Goal: Information Seeking & Learning: Learn about a topic

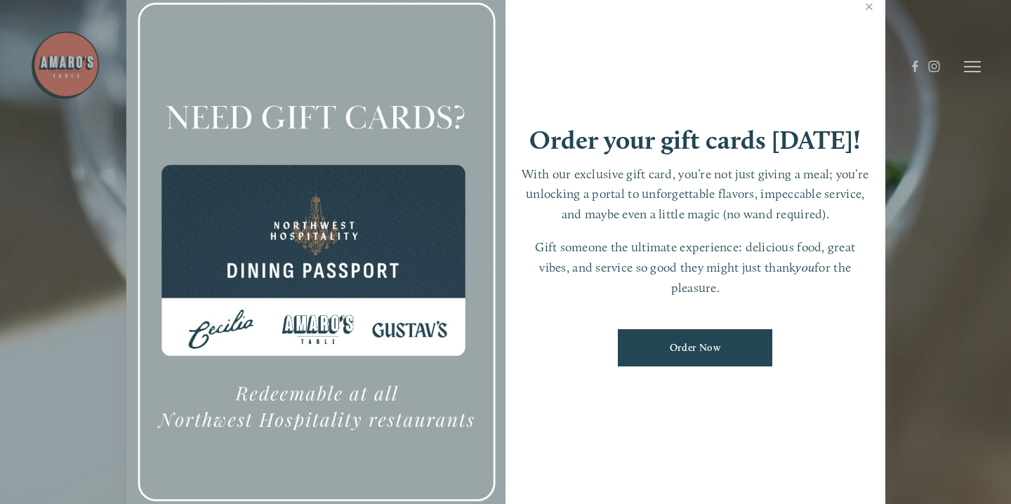
scroll to position [30, 0]
click at [867, 20] on link "Close" at bounding box center [869, 8] width 27 height 39
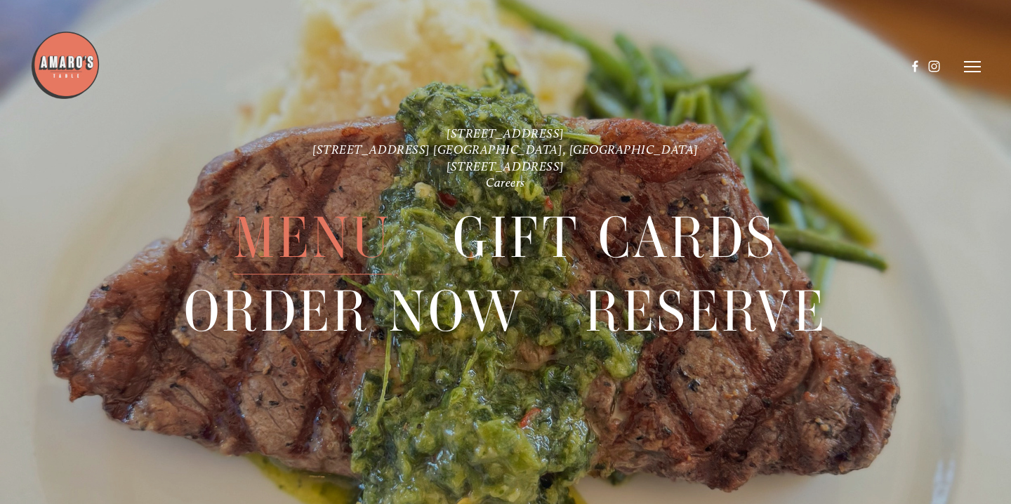
click at [325, 240] on span "Menu" at bounding box center [313, 238] width 158 height 73
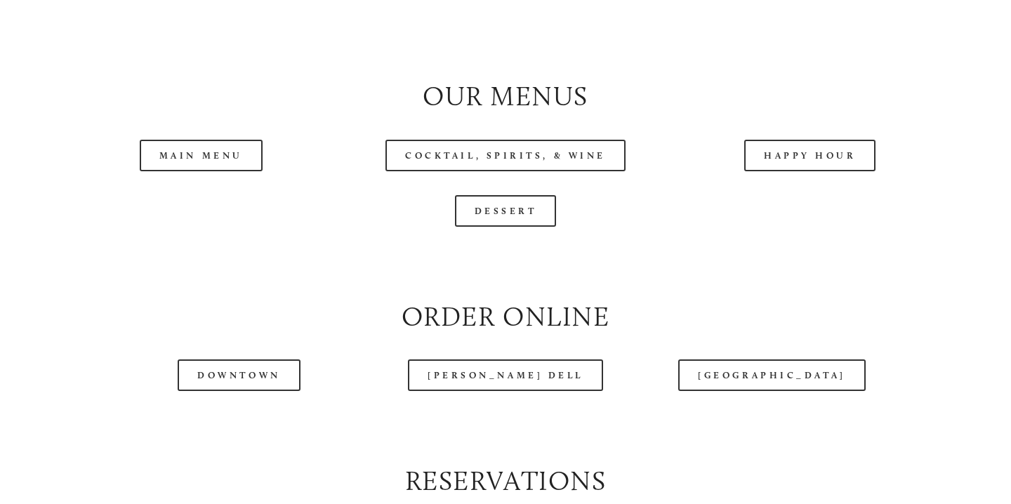
scroll to position [1396, 0]
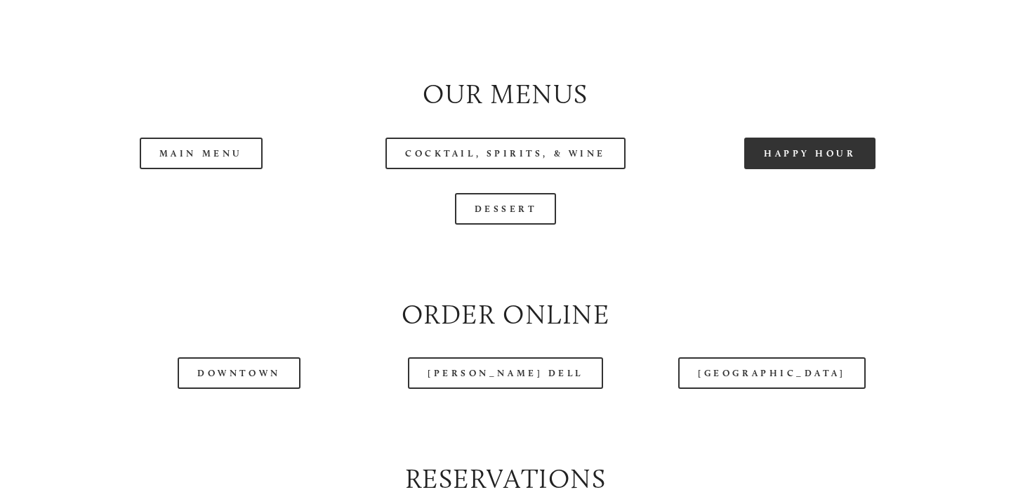
click at [801, 146] on link "Happy Hour" at bounding box center [811, 154] width 132 height 32
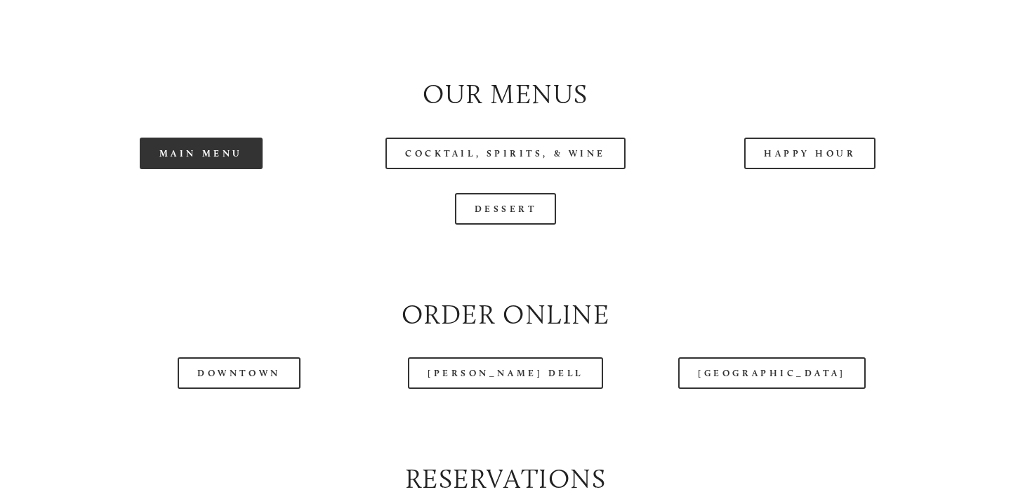
click at [189, 145] on link "Main Menu" at bounding box center [201, 154] width 123 height 32
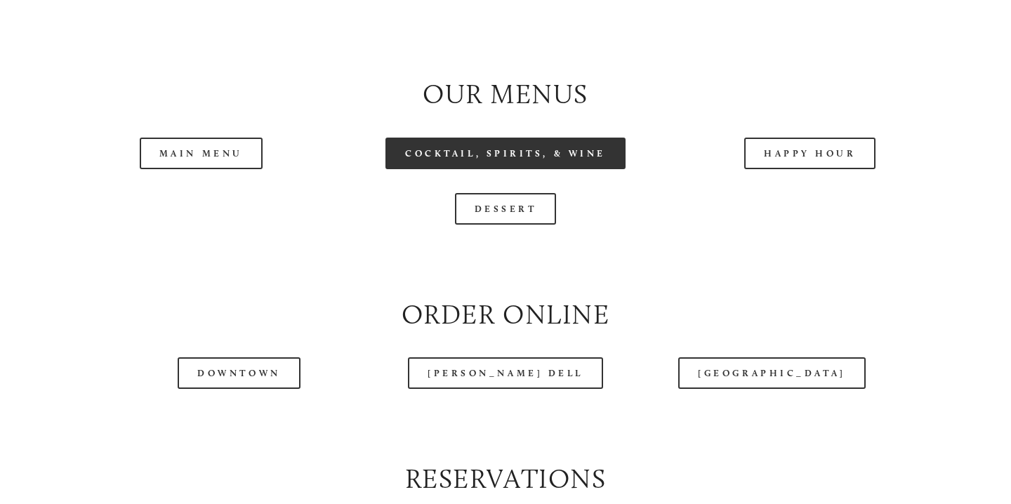
click at [495, 145] on link "Cocktail, Spirits, & Wine" at bounding box center [506, 154] width 240 height 32
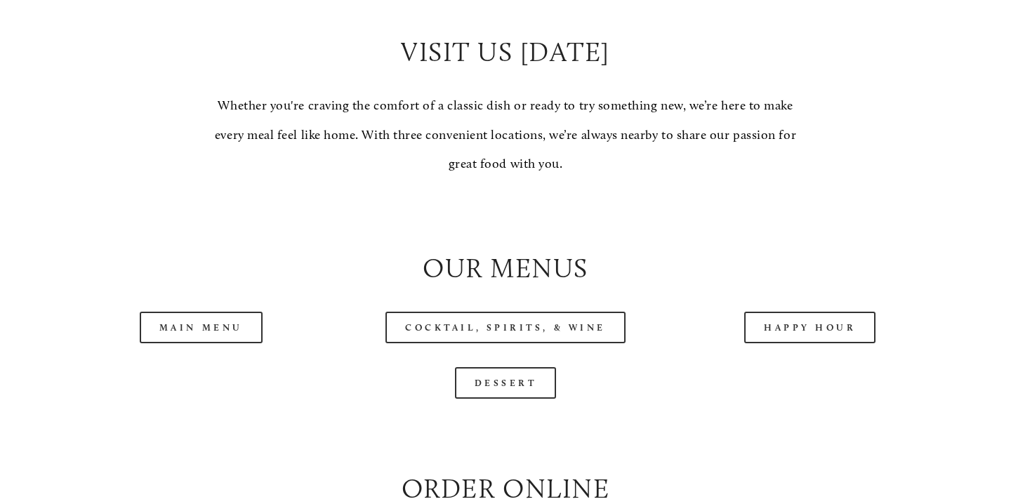
scroll to position [1226, 0]
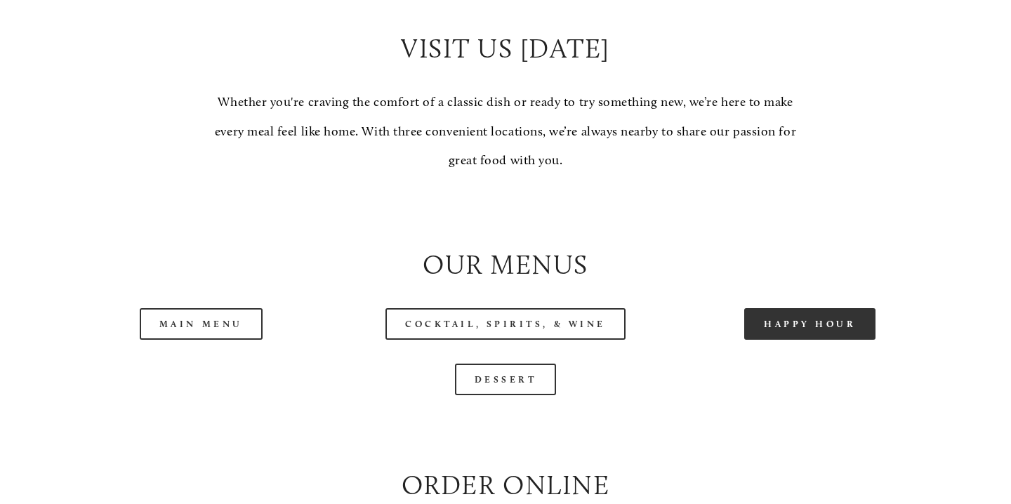
click at [846, 320] on link "Happy Hour" at bounding box center [811, 324] width 132 height 32
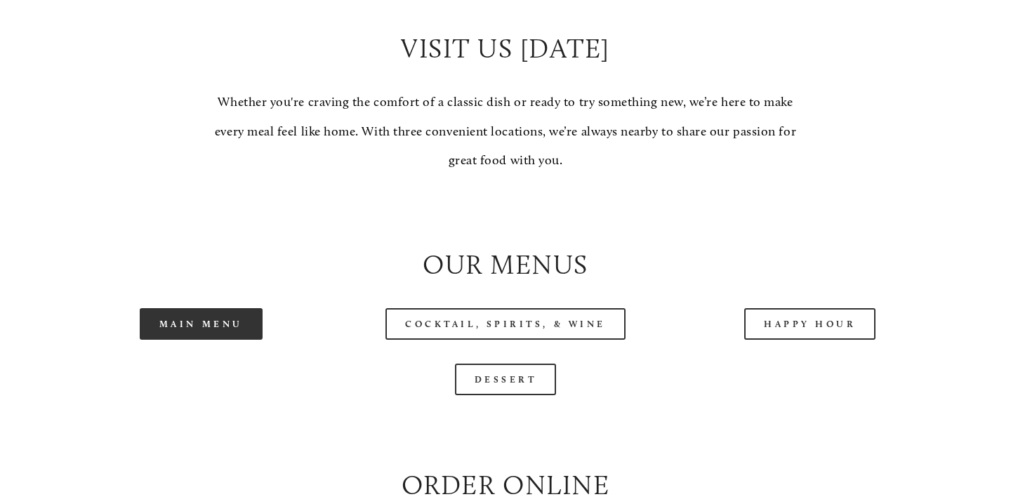
click at [225, 313] on link "Main Menu" at bounding box center [201, 324] width 123 height 32
